Goal: Use online tool/utility: Utilize a website feature to perform a specific function

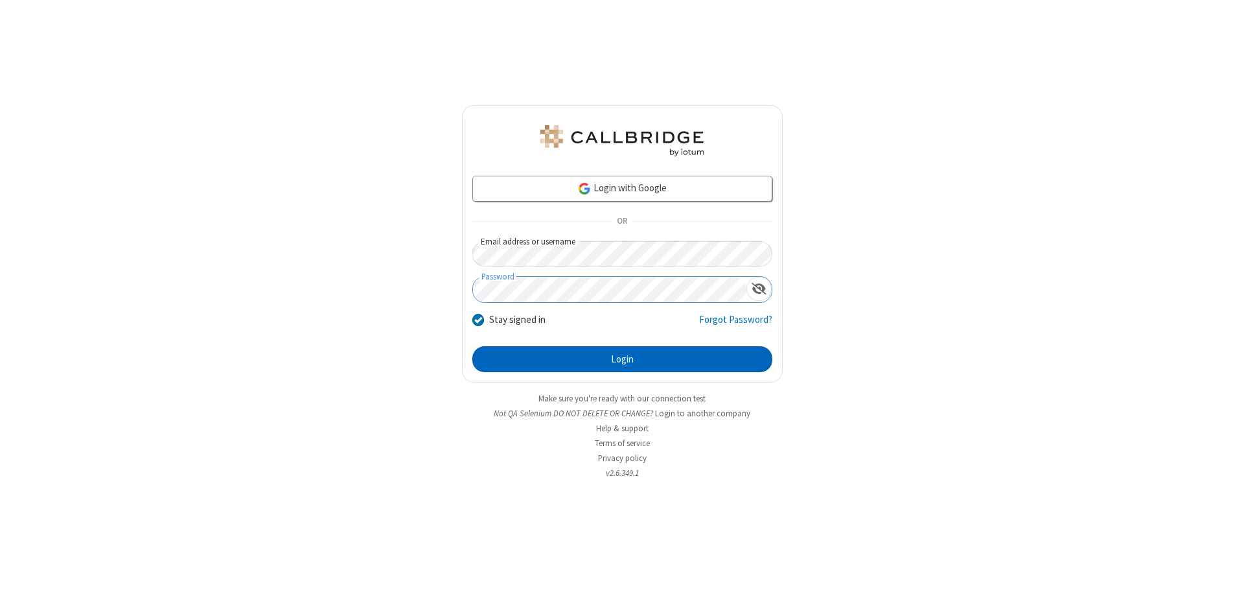
click at [622, 359] on button "Login" at bounding box center [622, 359] width 300 height 26
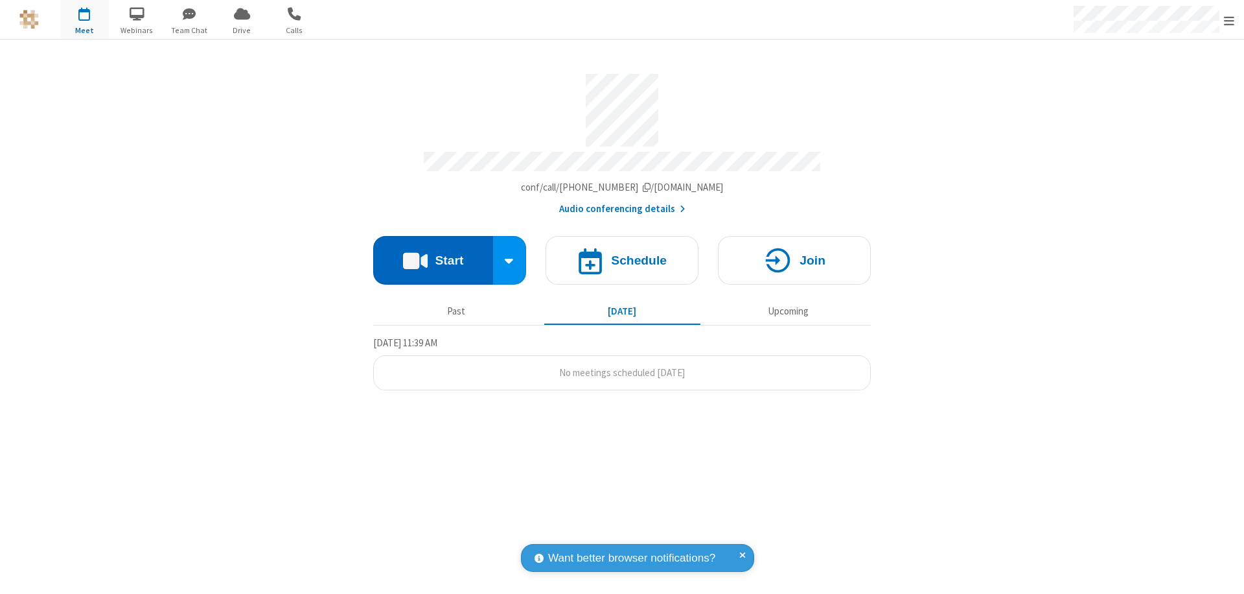
click at [433, 254] on button "Start" at bounding box center [433, 260] width 120 height 49
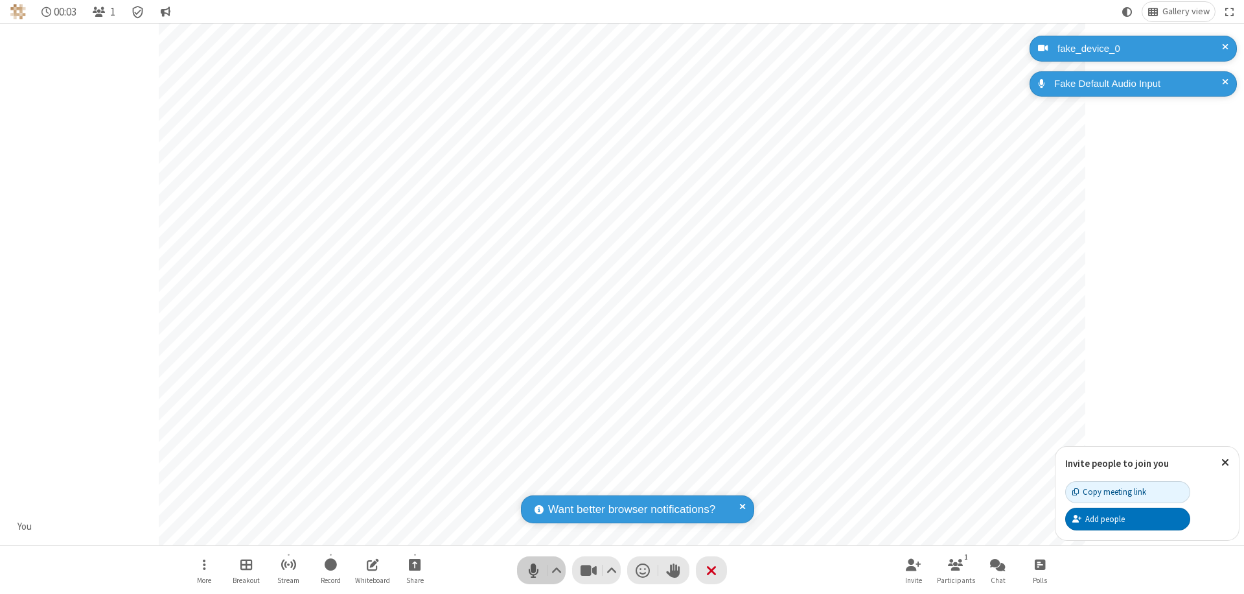
click at [533, 570] on span "Mute (⌘+Shift+A)" at bounding box center [533, 570] width 19 height 19
click at [533, 570] on span "Unmute (⌘+Shift+A)" at bounding box center [533, 570] width 19 height 19
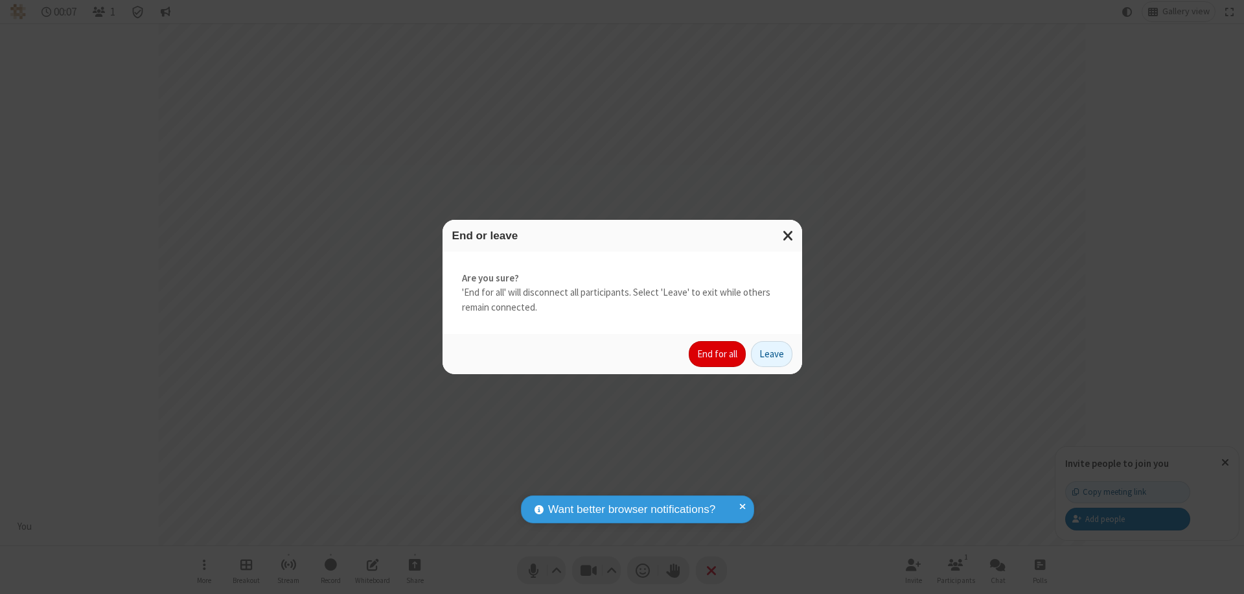
click at [718, 354] on button "End for all" at bounding box center [717, 354] width 57 height 26
